Goal: Navigation & Orientation: Find specific page/section

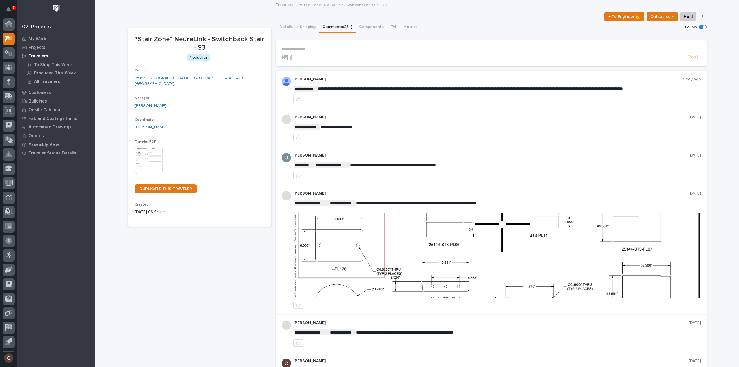
scroll to position [13, 0]
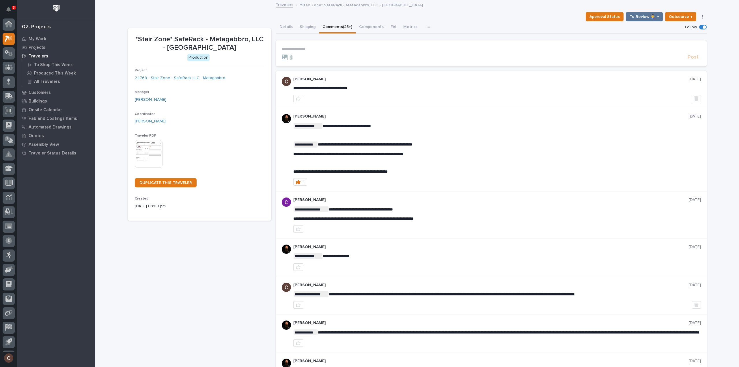
scroll to position [13, 0]
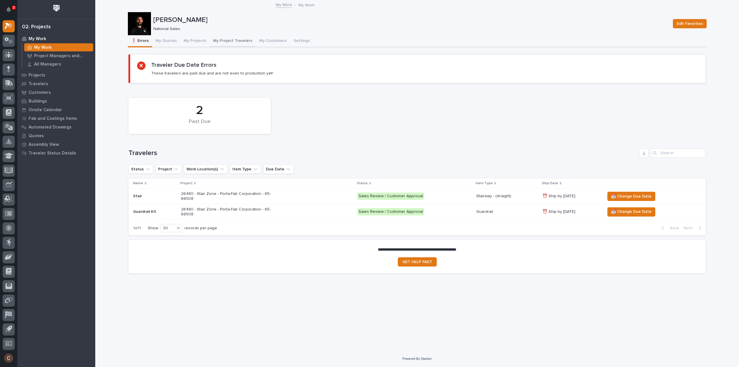
click at [235, 40] on button "My Project Travelers" at bounding box center [232, 41] width 46 height 12
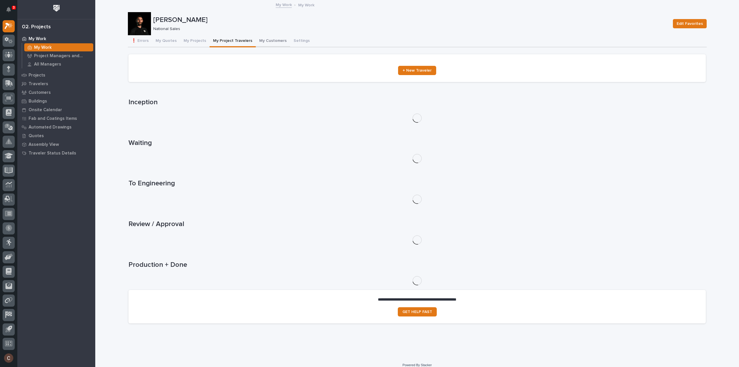
click at [265, 46] on button "My Customers" at bounding box center [273, 41] width 34 height 12
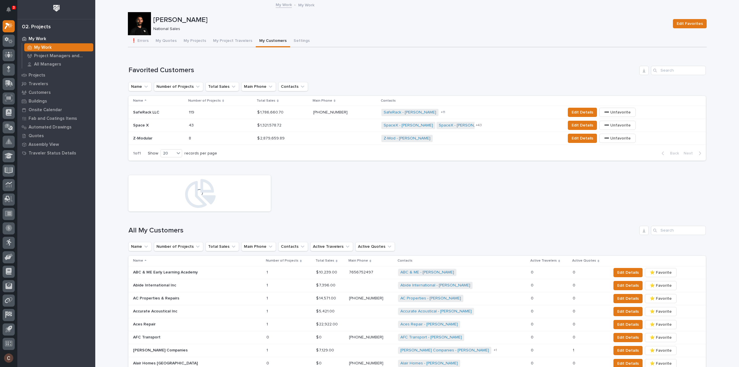
click at [158, 110] on p at bounding box center [158, 112] width 51 height 5
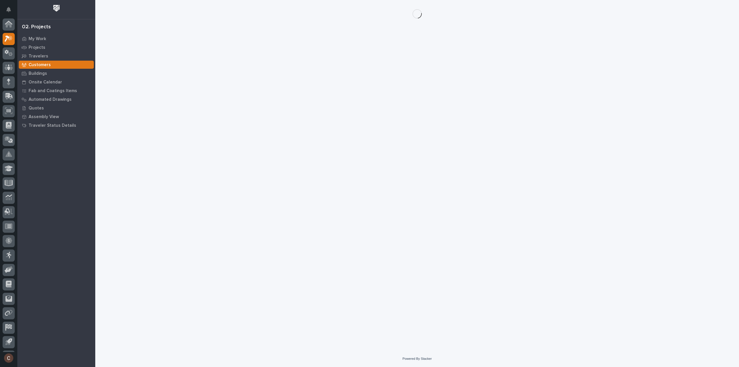
scroll to position [13, 0]
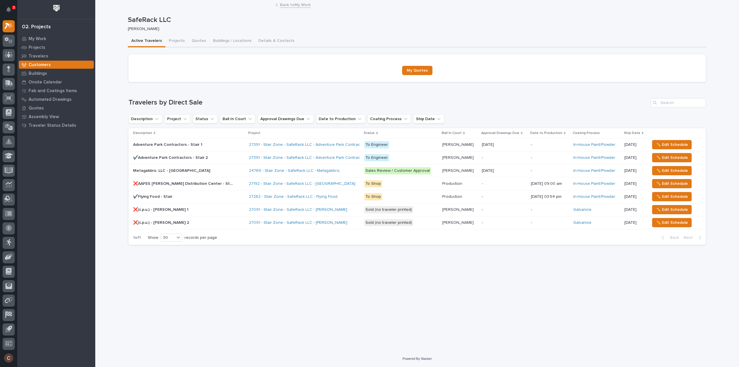
click at [209, 147] on div "Adventure Park Contractors - Stair 1 Adventure Park Contractors - Stair 1" at bounding box center [188, 145] width 111 height 10
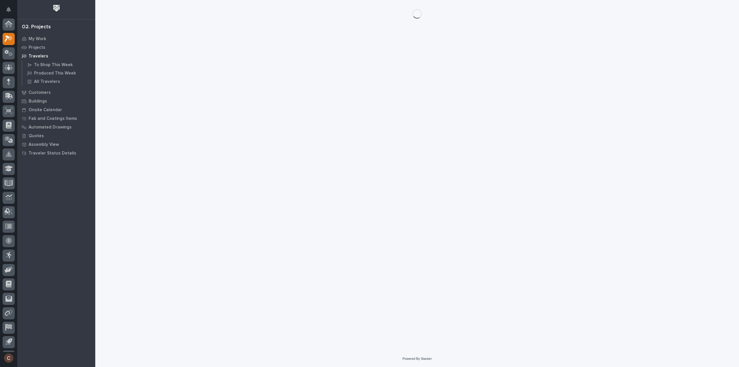
scroll to position [13, 0]
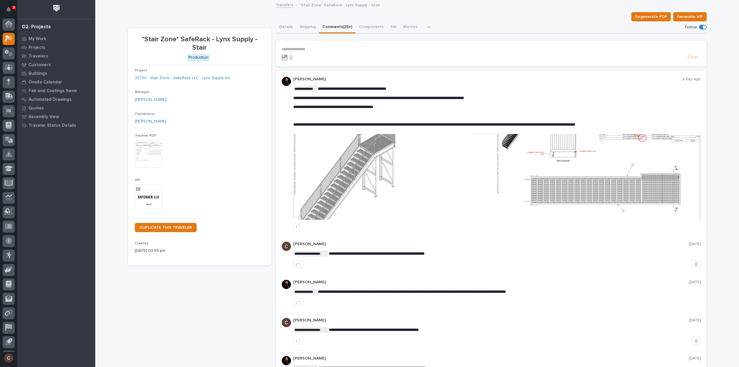
scroll to position [13, 0]
